Goal: Task Accomplishment & Management: Use online tool/utility

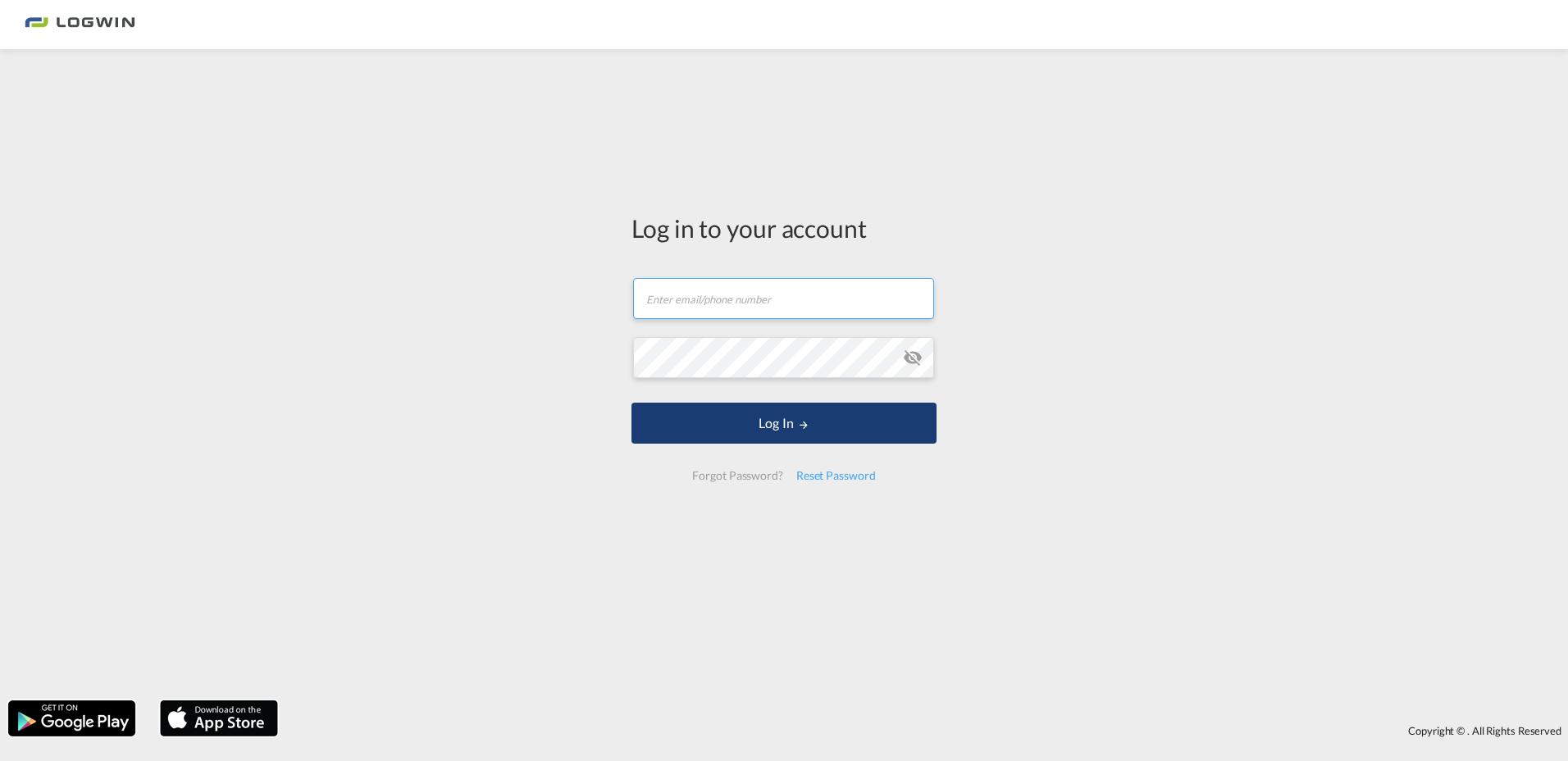
type input "[EMAIL_ADDRESS][PERSON_NAME][DOMAIN_NAME]"
click at [794, 423] on button "Log In" at bounding box center [784, 423] width 306 height 41
